Goal: Transaction & Acquisition: Obtain resource

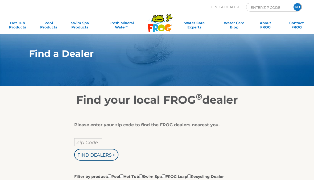
click at [84, 140] on input "Zip Code" at bounding box center [88, 142] width 28 height 8
type input "Zip Code"
click at [109, 158] on input "Find Dealers >" at bounding box center [96, 155] width 44 height 12
type input "Zip Code"
click at [297, 7] on input "GO" at bounding box center [297, 7] width 8 height 8
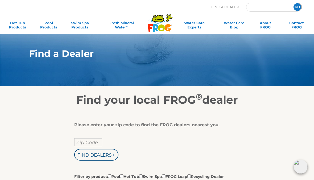
click at [297, 7] on input "GO" at bounding box center [297, 7] width 8 height 8
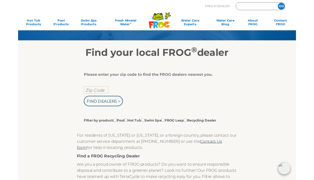
scroll to position [39, 0]
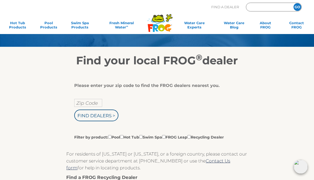
click at [78, 105] on input "Zip Code" at bounding box center [88, 103] width 28 height 8
type input "ENTER ZIP CODE"
type input "43130"
click at [80, 116] on input "Find Dealers >" at bounding box center [96, 116] width 44 height 12
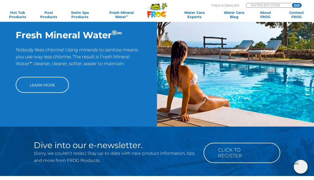
scroll to position [386, 0]
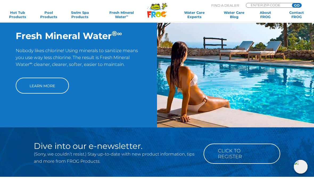
click at [41, 82] on link "Learn More" at bounding box center [42, 86] width 53 height 16
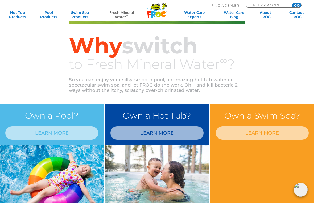
scroll to position [155, 0]
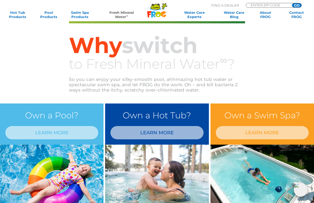
click at [187, 113] on h3 "Own a Hot Tub?" at bounding box center [156, 115] width 93 height 13
click at [182, 166] on img at bounding box center [156, 179] width 103 height 69
click at [182, 133] on link "LEARN MORE" at bounding box center [156, 132] width 93 height 13
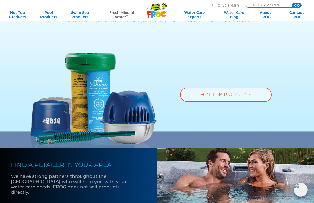
scroll to position [327, 0]
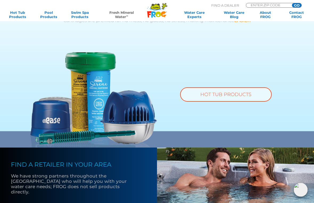
click at [226, 96] on link "HOT TUB PRODUCTS" at bounding box center [225, 95] width 91 height 14
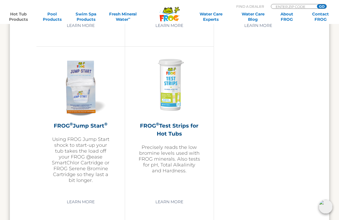
scroll to position [1282, 0]
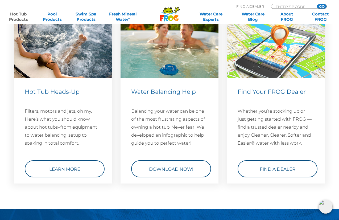
scroll to position [1561, 0]
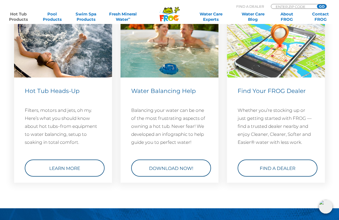
click at [188, 176] on link "Download Now!" at bounding box center [171, 167] width 80 height 17
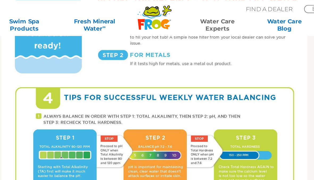
scroll to position [285, 0]
